Goal: Task Accomplishment & Management: Manage account settings

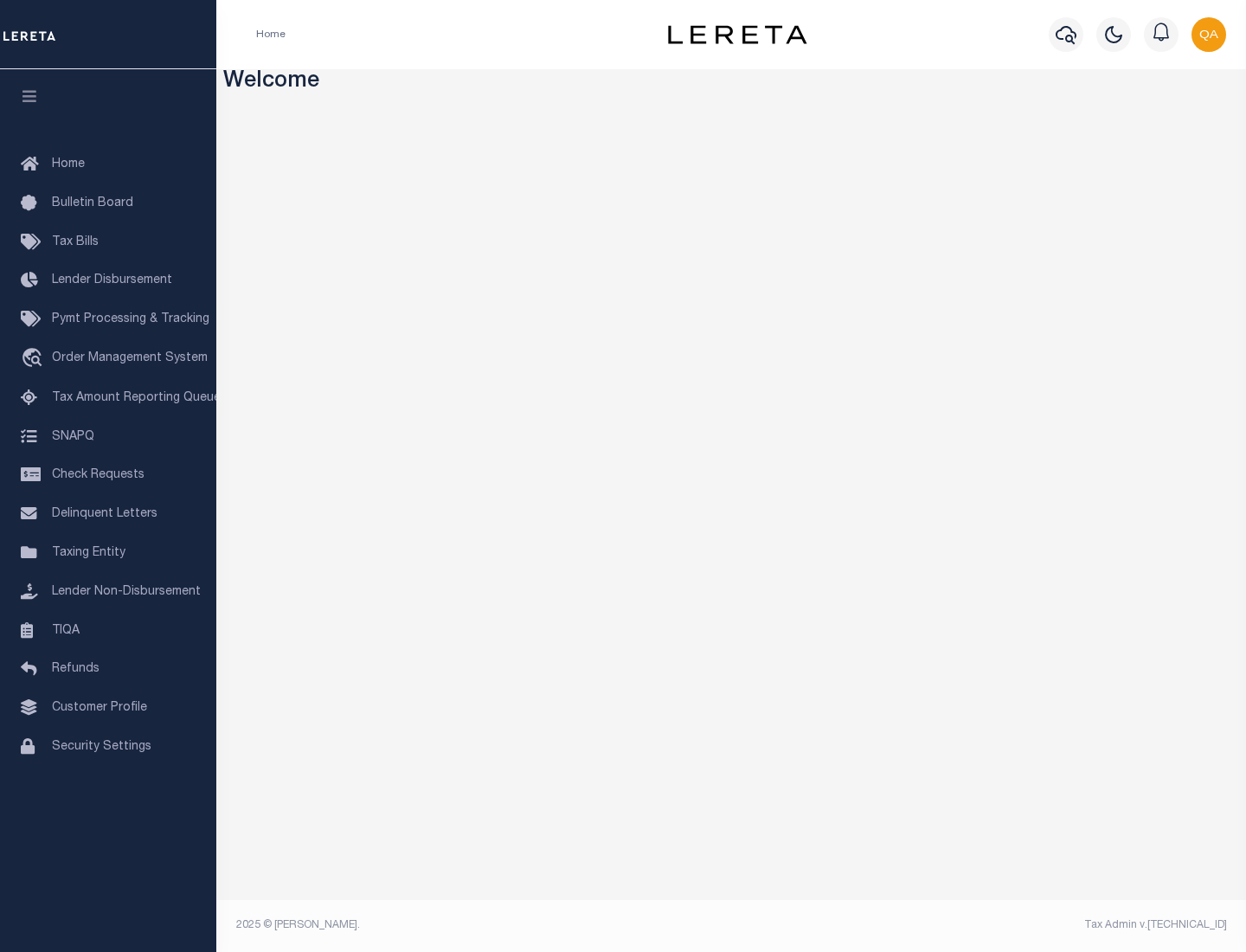
click at [108, 475] on span "Check Requests" at bounding box center [98, 475] width 93 height 12
select select "50"
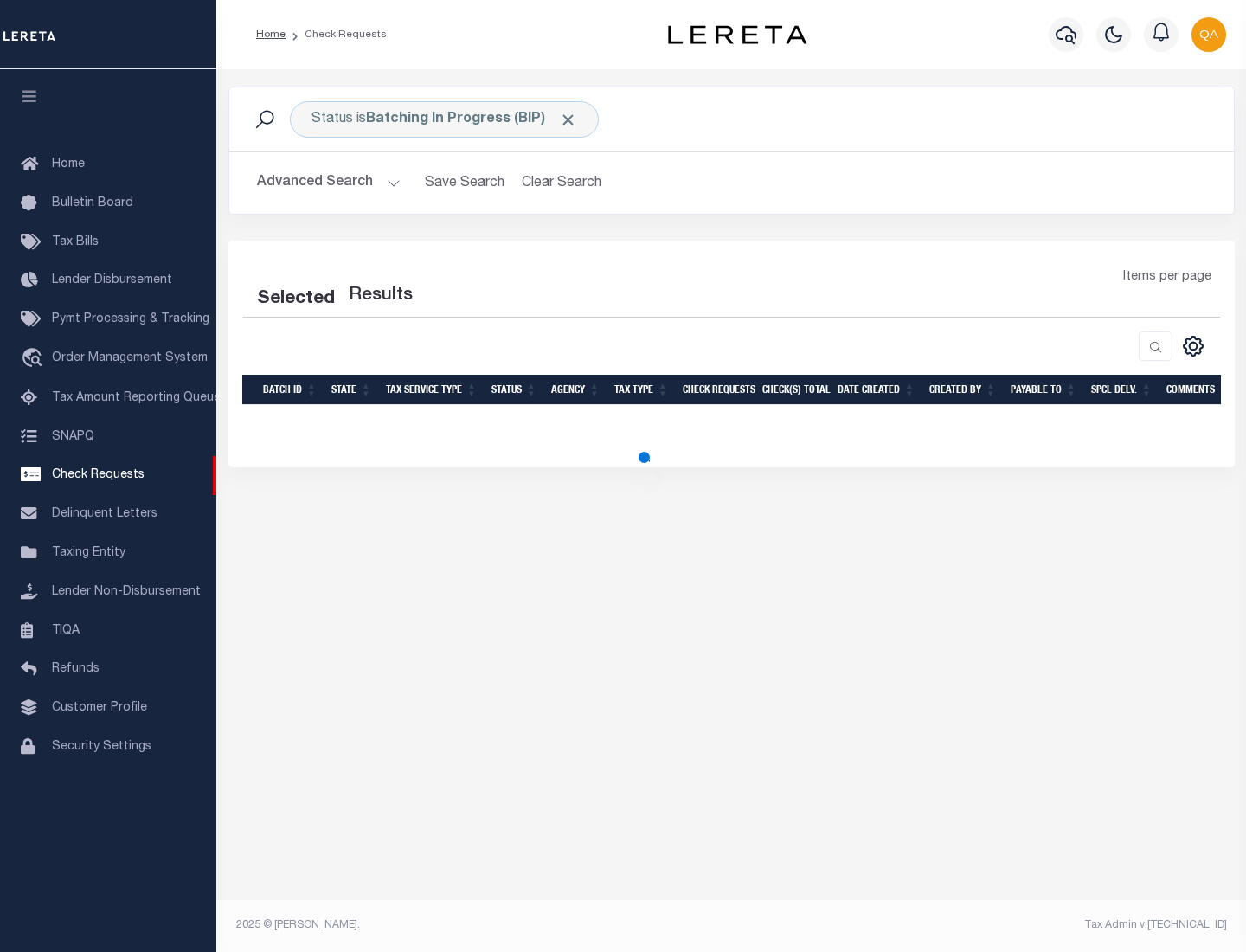
select select "50"
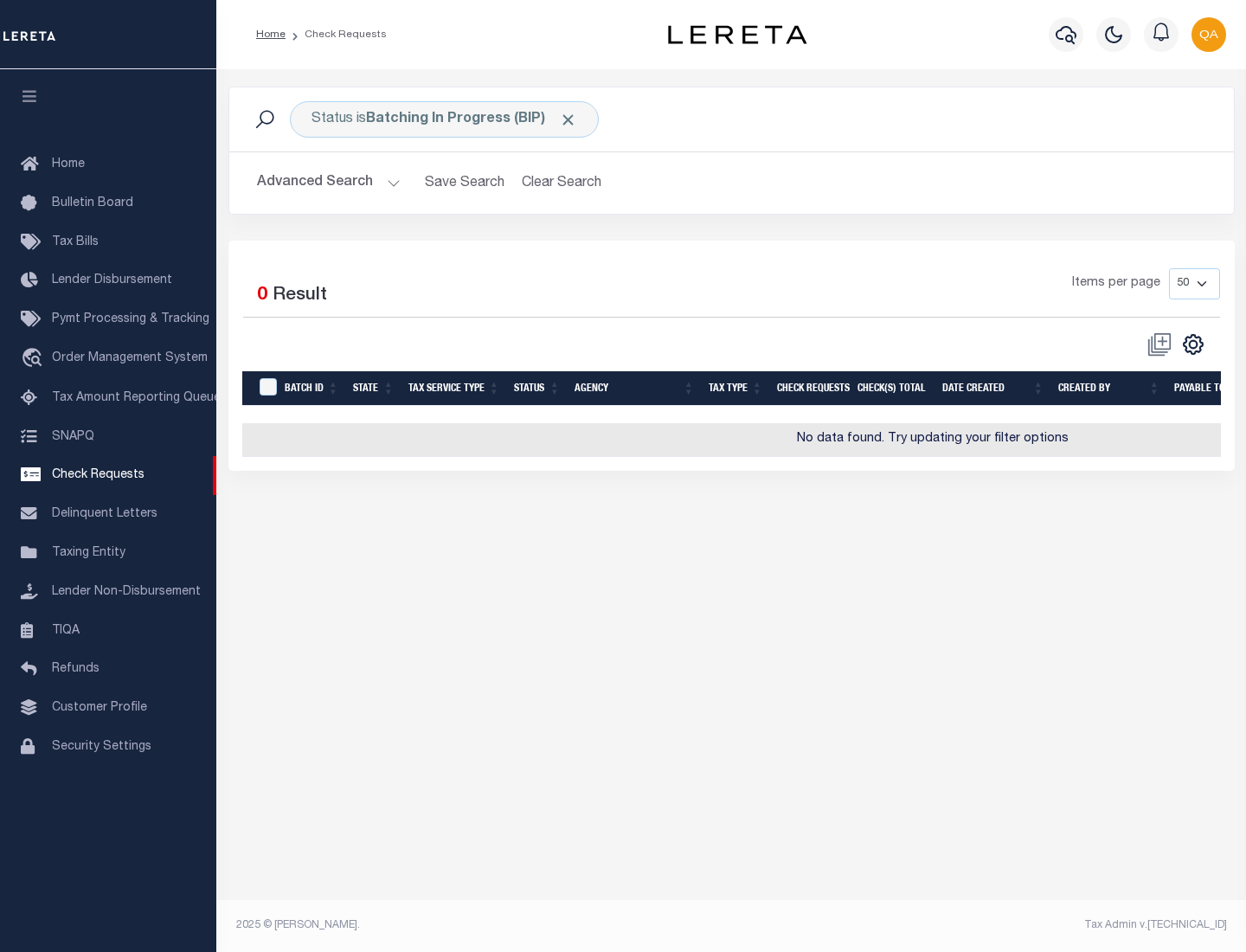
click at [569, 119] on span "Click to Remove" at bounding box center [568, 119] width 19 height 19
